Goal: Transaction & Acquisition: Book appointment/travel/reservation

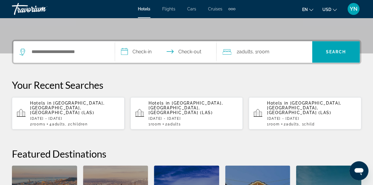
scroll to position [130, 0]
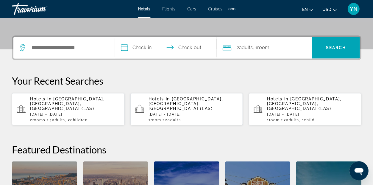
click at [65, 118] on span "Adults" at bounding box center [58, 120] width 13 height 4
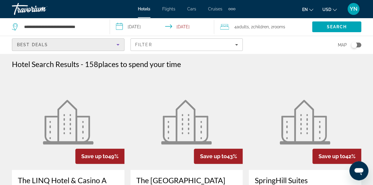
click at [115, 43] on icon "Sort by" at bounding box center [117, 44] width 7 height 7
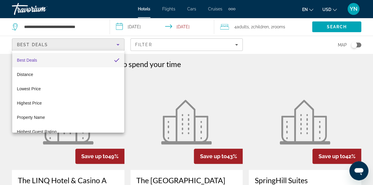
click at [112, 48] on div at bounding box center [186, 92] width 373 height 185
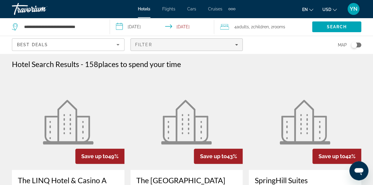
click at [185, 39] on span "Filters" at bounding box center [187, 45] width 112 height 14
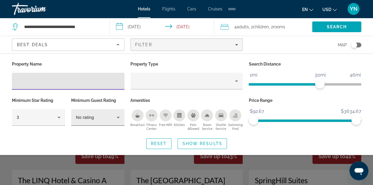
click at [82, 114] on div "No rating" at bounding box center [96, 117] width 41 height 7
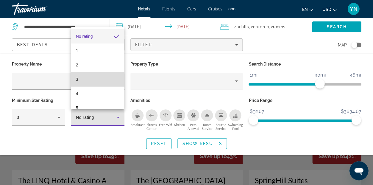
click at [93, 82] on mat-option "3" at bounding box center [97, 79] width 53 height 14
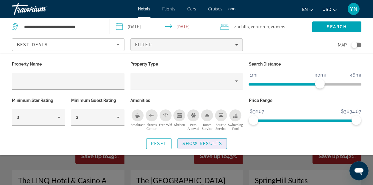
click at [203, 141] on span "Show Results" at bounding box center [202, 143] width 40 height 5
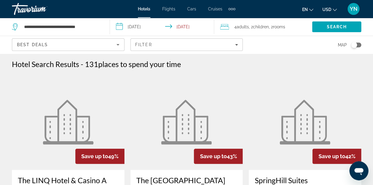
click at [359, 46] on div "Toggle map" at bounding box center [356, 45] width 10 height 5
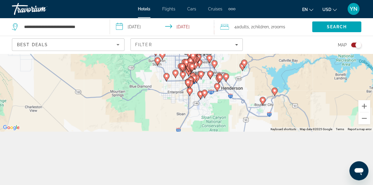
scroll to position [54, 0]
click at [364, 105] on button "Zoom in" at bounding box center [365, 106] width 12 height 12
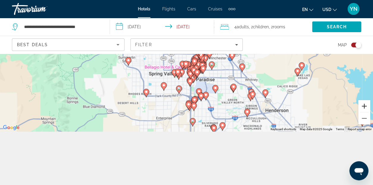
click at [364, 105] on button "Zoom in" at bounding box center [365, 106] width 12 height 12
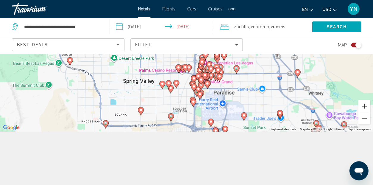
click at [364, 106] on button "Zoom in" at bounding box center [365, 106] width 12 height 12
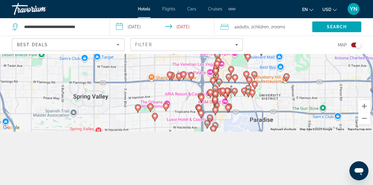
click at [210, 92] on image "Main content" at bounding box center [211, 92] width 4 height 4
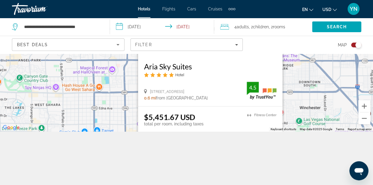
click at [289, 90] on div "To activate drag with keyboard, press Alt + Enter. Once in keyboard drag state,…" at bounding box center [186, 65] width 373 height 131
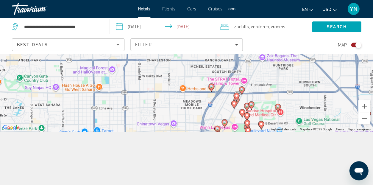
click at [236, 97] on image "Main content" at bounding box center [237, 96] width 4 height 4
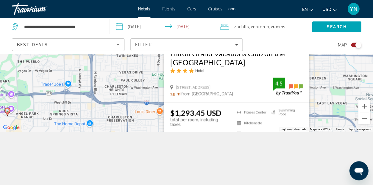
click at [327, 97] on div "To activate drag with keyboard, press Alt + Enter. Once in keyboard drag state,…" at bounding box center [186, 65] width 373 height 131
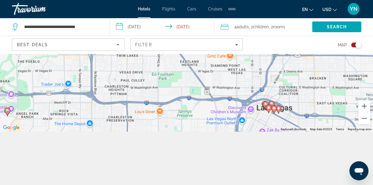
click at [265, 103] on image "Main content" at bounding box center [266, 105] width 4 height 4
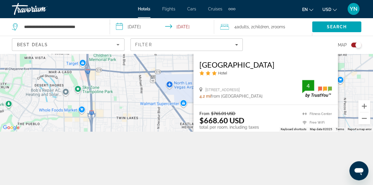
click at [173, 107] on div "To activate drag with keyboard, press Alt + Enter. Once in keyboard drag state,…" at bounding box center [186, 65] width 373 height 131
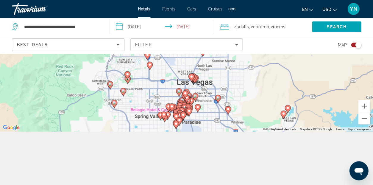
drag, startPoint x: 253, startPoint y: 118, endPoint x: 196, endPoint y: 76, distance: 71.2
click at [196, 25] on div "Main content" at bounding box center [317, 25] width 373 height 0
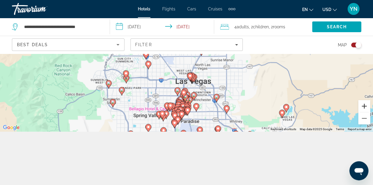
click at [363, 107] on button "Zoom in" at bounding box center [365, 106] width 12 height 12
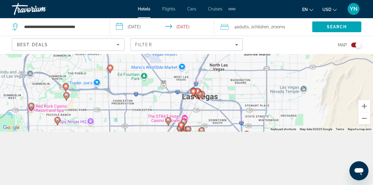
click at [198, 92] on image "Main content" at bounding box center [198, 91] width 4 height 4
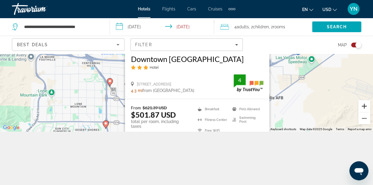
click at [365, 107] on button "Zoom in" at bounding box center [365, 106] width 12 height 12
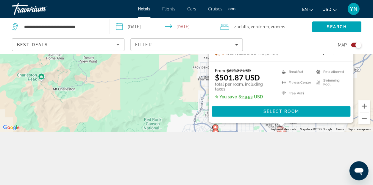
click at [355, 44] on div "Toggle map" at bounding box center [356, 45] width 10 height 5
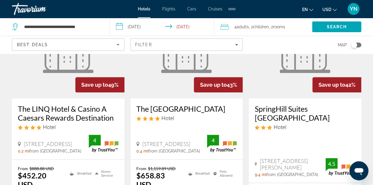
scroll to position [85, 0]
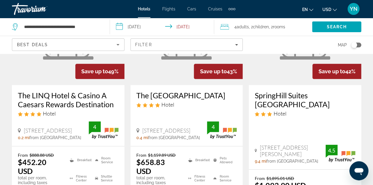
click at [61, 78] on figure "Main content" at bounding box center [68, 37] width 113 height 95
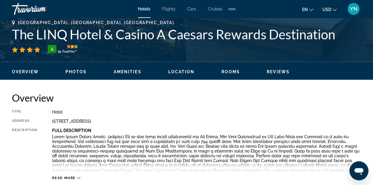
scroll to position [242, 0]
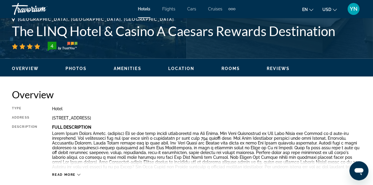
click at [74, 69] on span "Photos" at bounding box center [76, 68] width 21 height 5
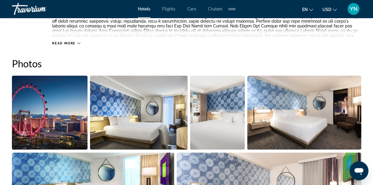
scroll to position [395, 0]
